Goal: Information Seeking & Learning: Learn about a topic

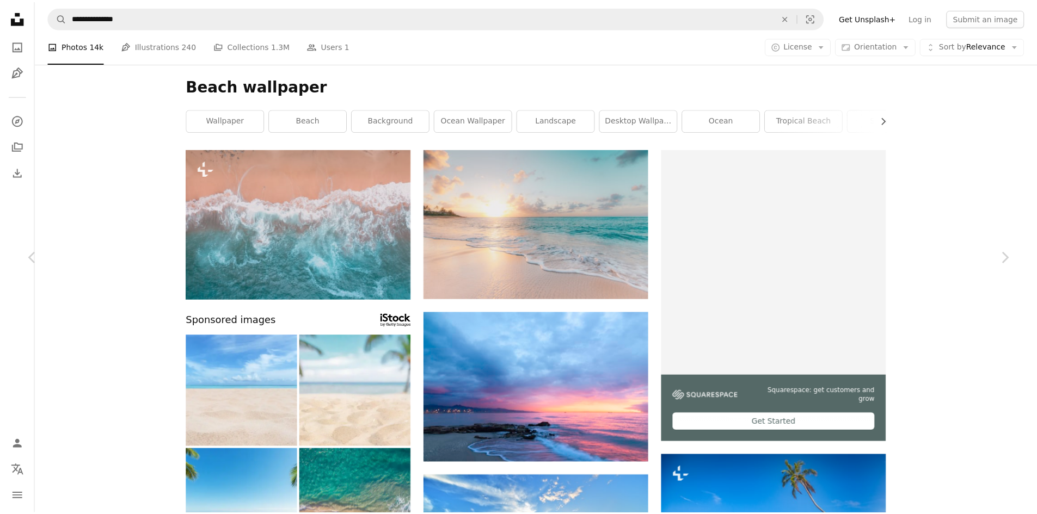
scroll to position [23189, 0]
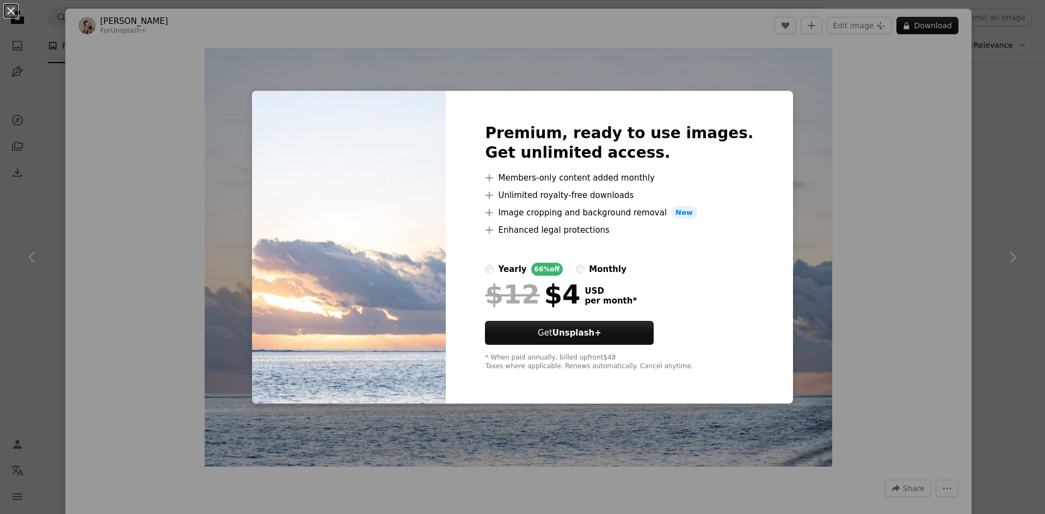
click at [977, 118] on div "An X shape Premium, ready to use images. Get unlimited access. A plus sign Memb…" at bounding box center [522, 257] width 1045 height 514
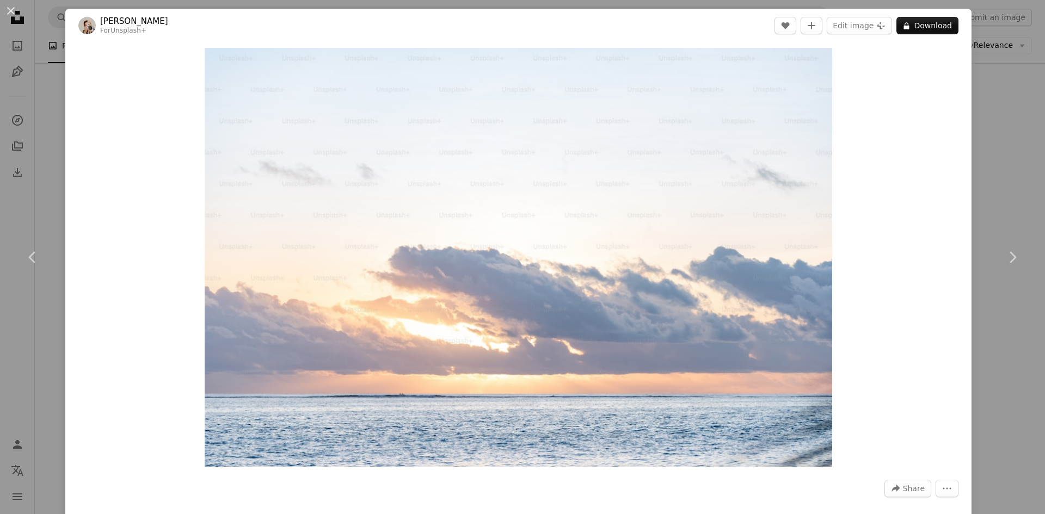
click at [990, 164] on div "An X shape Chevron left Chevron right [PERSON_NAME] For Unsplash+ A heart A plu…" at bounding box center [522, 257] width 1045 height 514
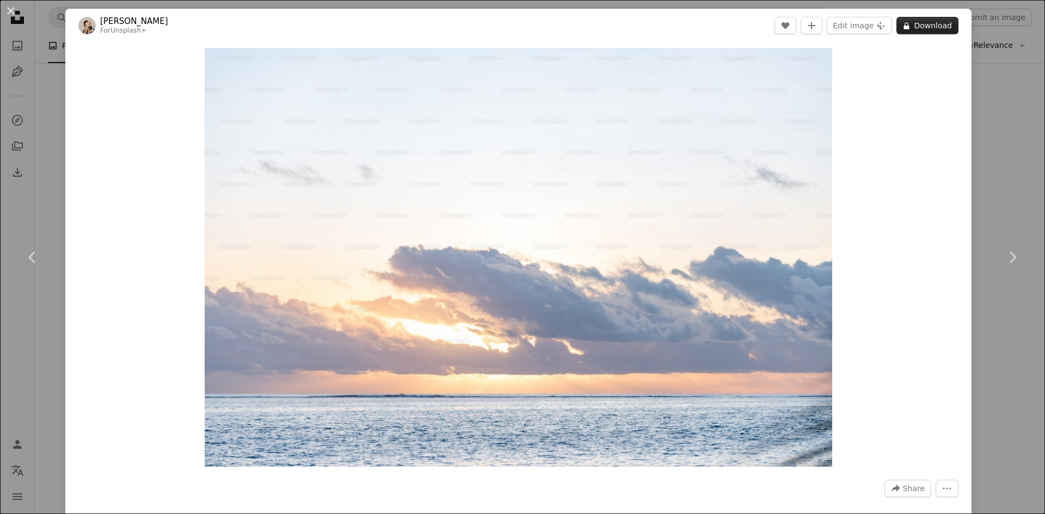
click at [909, 26] on button "A lock Download" at bounding box center [928, 25] width 62 height 17
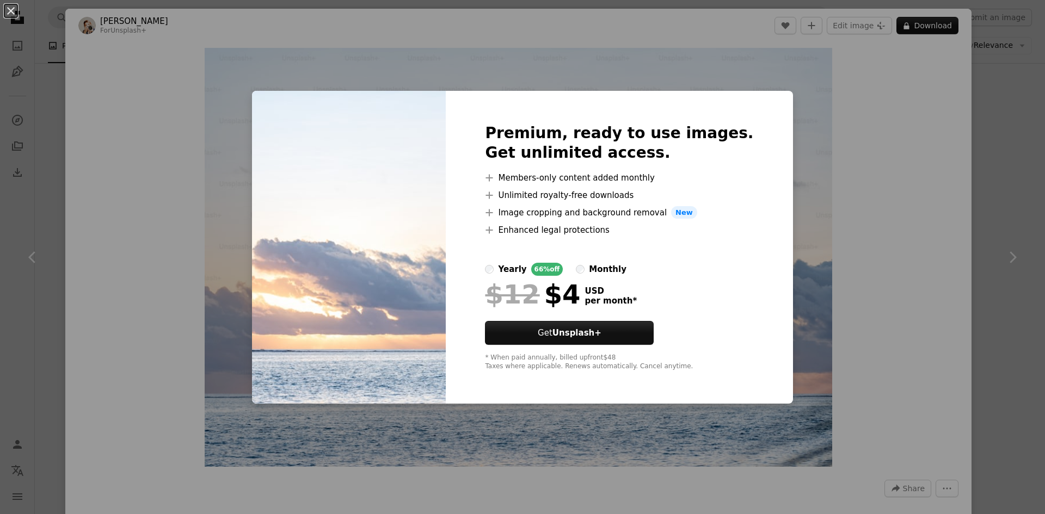
click at [6, 9] on button "An X shape" at bounding box center [10, 10] width 13 height 13
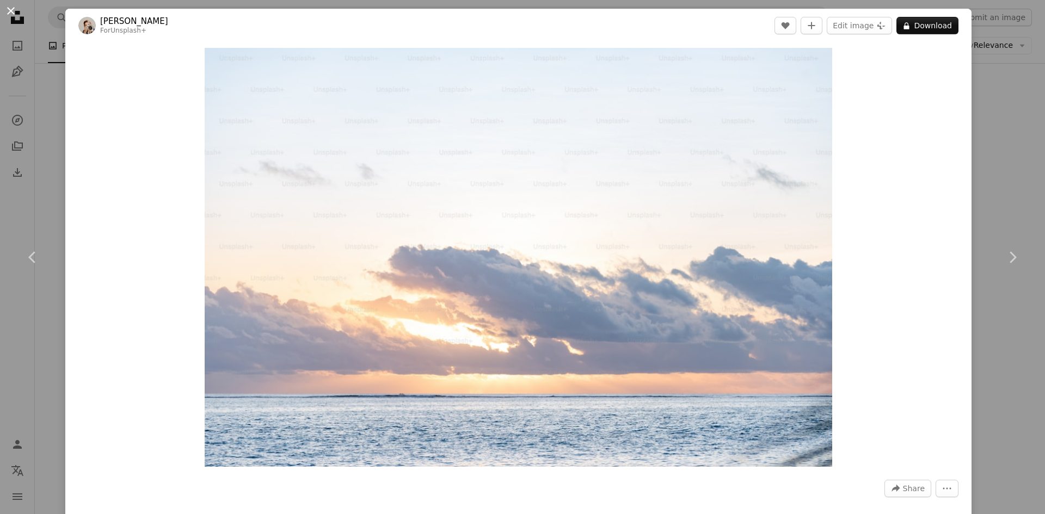
click at [9, 13] on button "An X shape" at bounding box center [10, 10] width 13 height 13
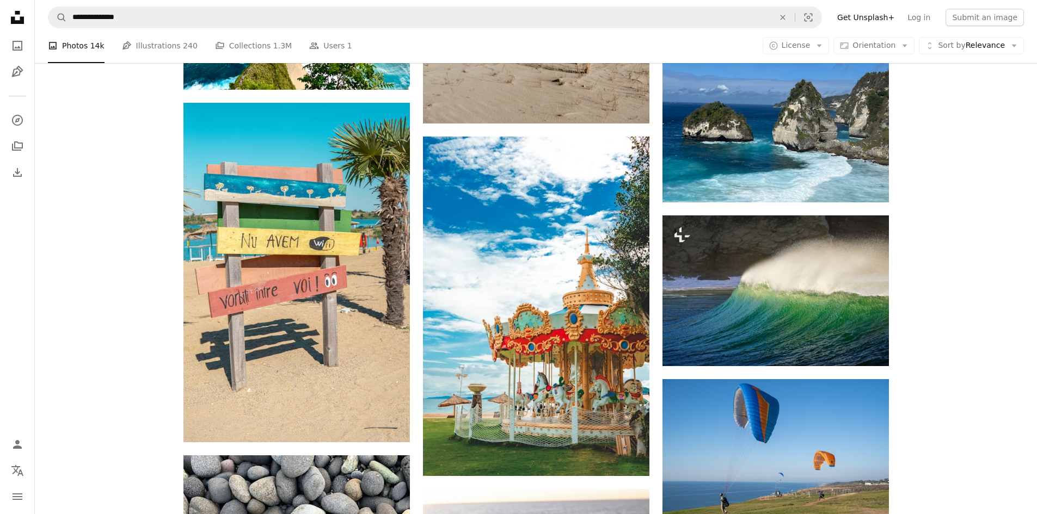
scroll to position [60155, 0]
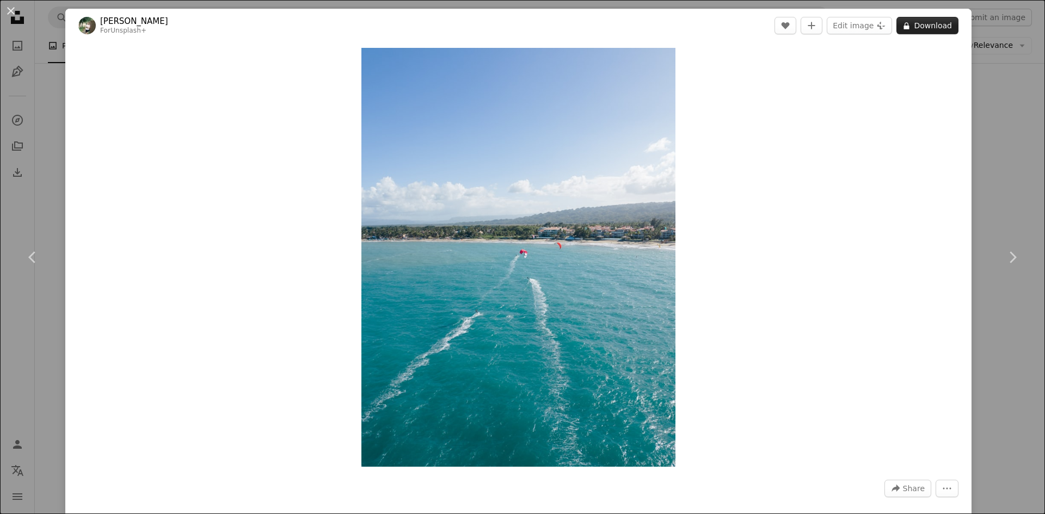
click at [906, 29] on button "A lock Download" at bounding box center [928, 25] width 62 height 17
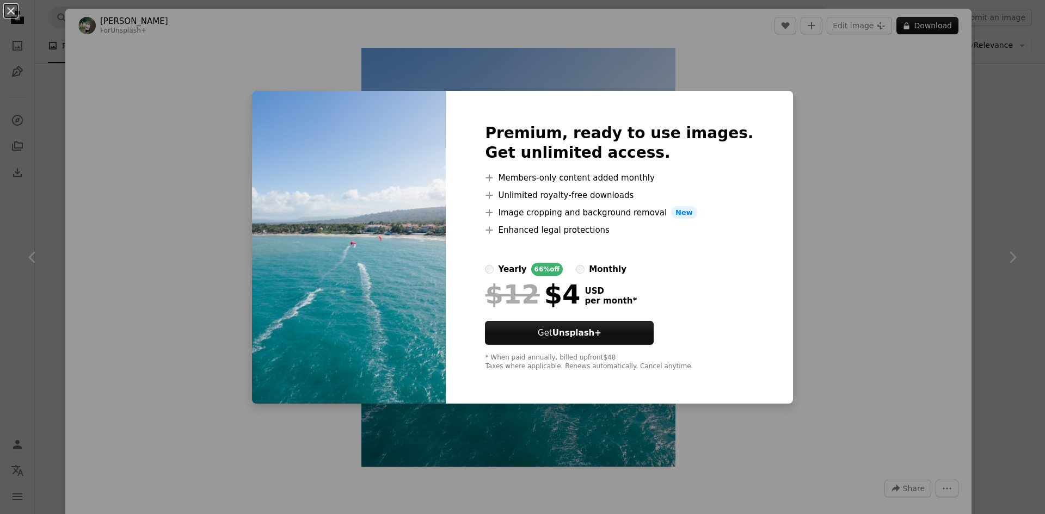
click at [755, 105] on div "Premium, ready to use images. Get unlimited access. A plus sign Members-only co…" at bounding box center [619, 248] width 347 height 314
click at [998, 89] on div "An X shape Premium, ready to use images. Get unlimited access. A plus sign Memb…" at bounding box center [522, 257] width 1045 height 514
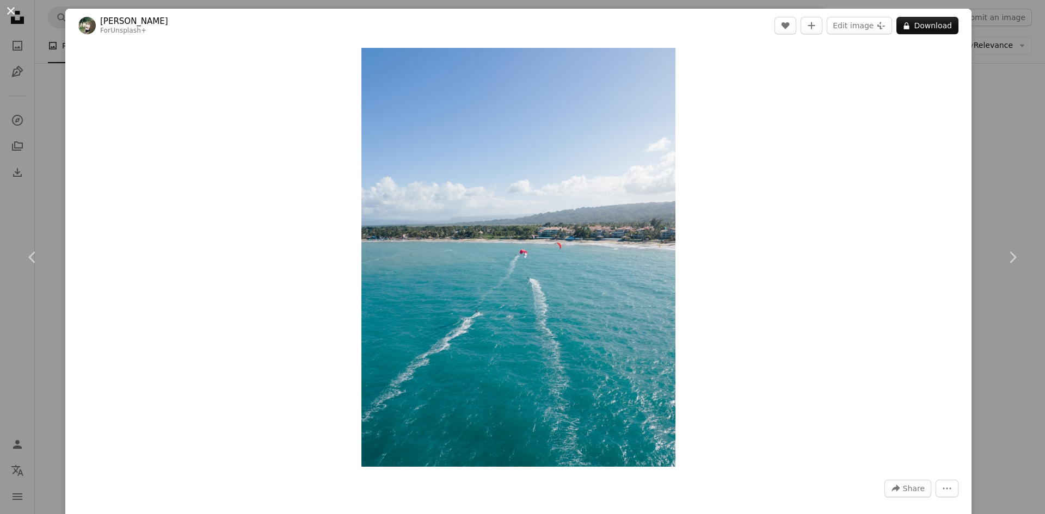
click at [12, 5] on button "An X shape" at bounding box center [10, 10] width 13 height 13
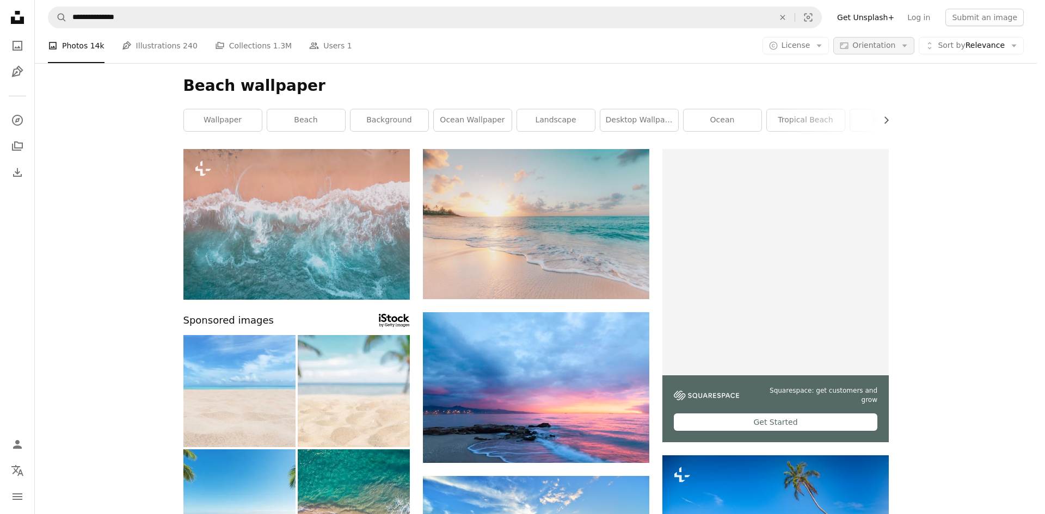
click at [904, 42] on button "Aspect ratio Orientation Arrow down" at bounding box center [874, 45] width 81 height 17
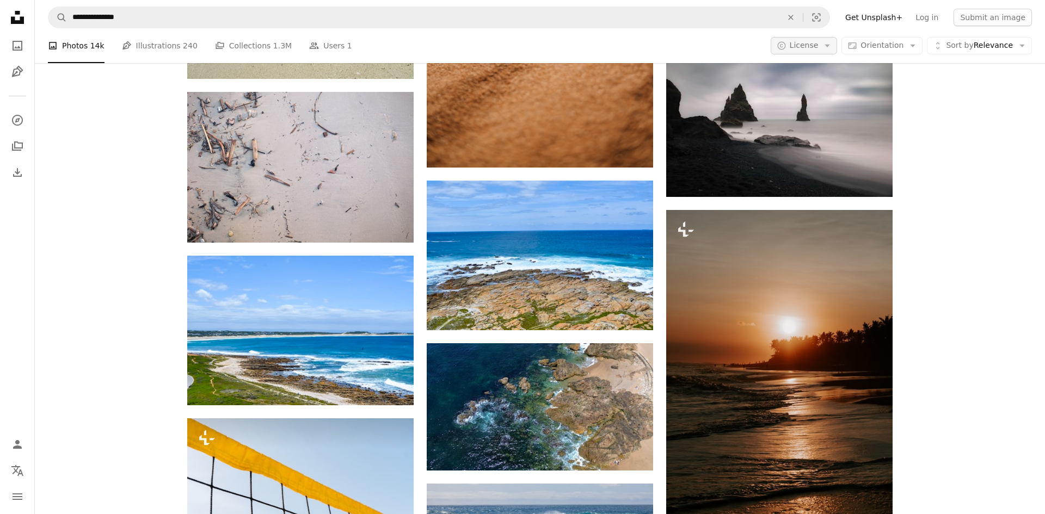
click at [829, 45] on icon "button" at bounding box center [827, 46] width 5 height 3
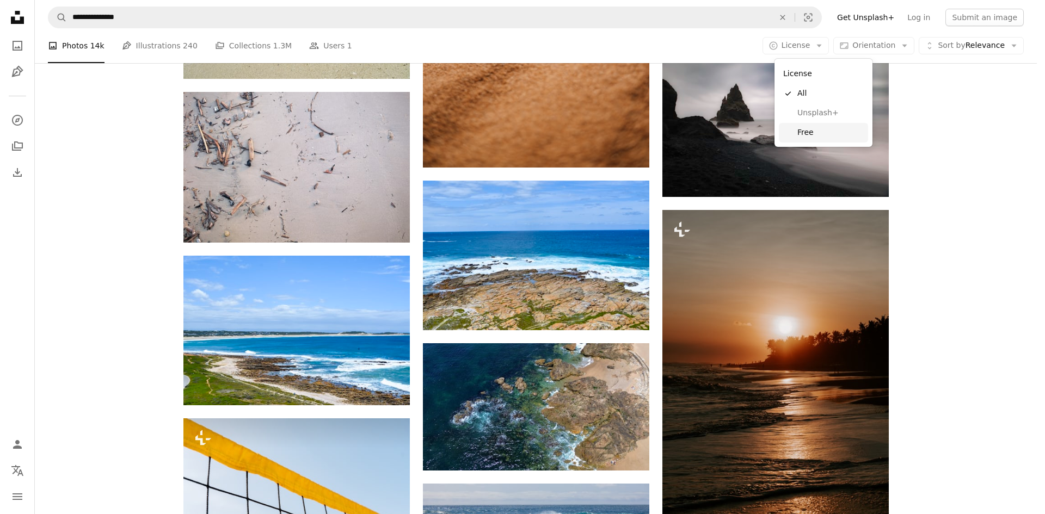
click at [853, 138] on span "Free" at bounding box center [831, 132] width 66 height 11
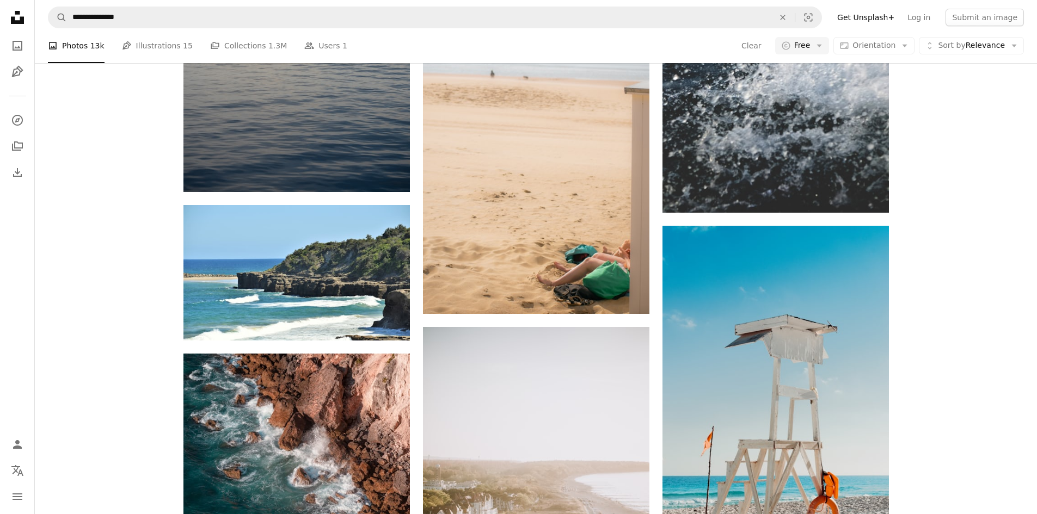
scroll to position [68762, 0]
